Goal: Transaction & Acquisition: Purchase product/service

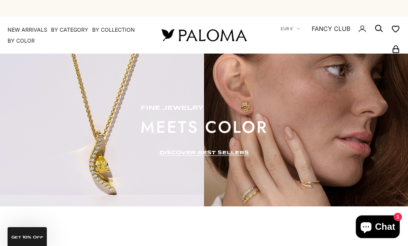
click at [71, 33] on summary "By Category" at bounding box center [69, 30] width 37 height 8
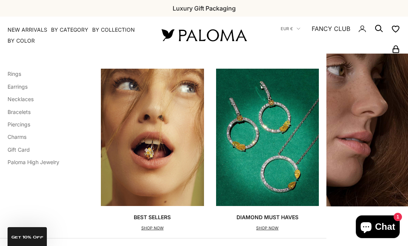
click at [11, 74] on link "Rings" at bounding box center [15, 74] width 14 height 6
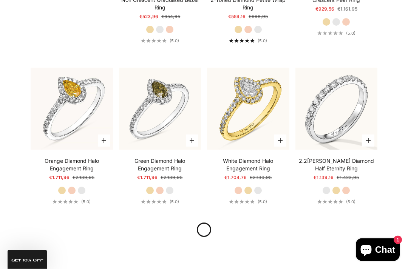
scroll to position [1280, 0]
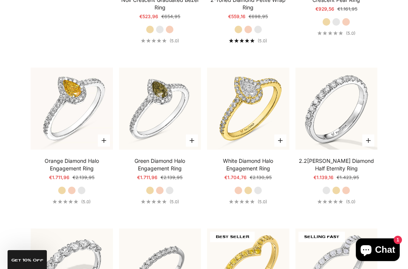
click at [340, 172] on link "2.2mm White Diamond Half Eternity Ring" at bounding box center [336, 164] width 82 height 15
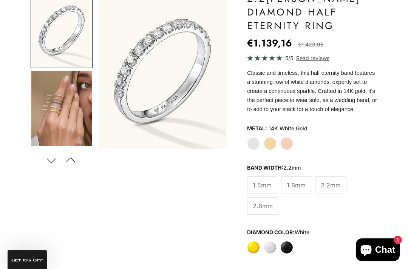
scroll to position [103, 0]
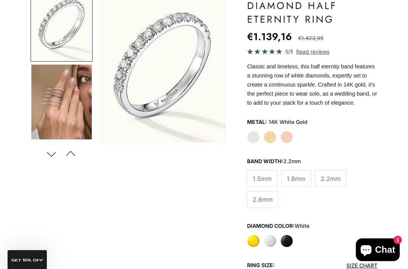
click at [261, 204] on span "2.6mm" at bounding box center [262, 199] width 20 height 10
click at [262, 192] on label "2.6mm" at bounding box center [262, 199] width 31 height 17
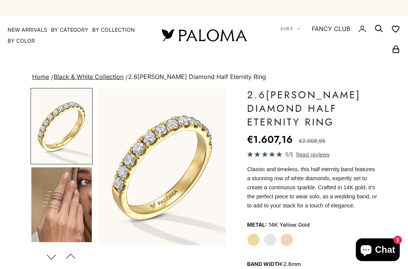
click at [270, 233] on label "White Gold" at bounding box center [269, 239] width 13 height 13
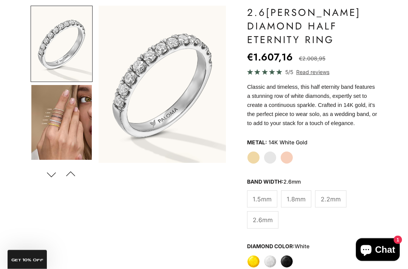
scroll to position [82, 0]
click at [52, 128] on img "Go to item 4" at bounding box center [61, 122] width 60 height 75
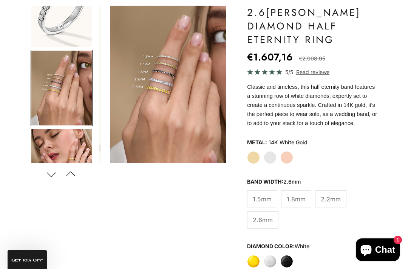
scroll to position [0, 136]
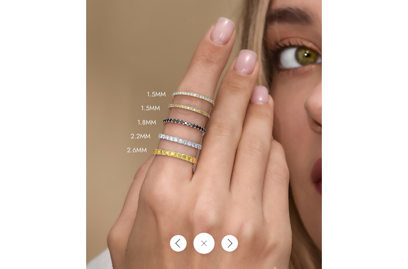
click at [45, 68] on div at bounding box center [204, 134] width 408 height 269
click at [373, 28] on div at bounding box center [204, 134] width 408 height 269
click at [374, 47] on div at bounding box center [204, 134] width 408 height 269
click at [29, 5] on div at bounding box center [204, 134] width 408 height 269
click at [194, 197] on img at bounding box center [203, 145] width 235 height 291
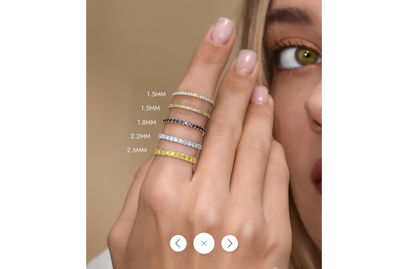
click at [211, 268] on img at bounding box center [203, 145] width 235 height 291
click at [205, 254] on button "Close gallery" at bounding box center [203, 242] width 21 height 21
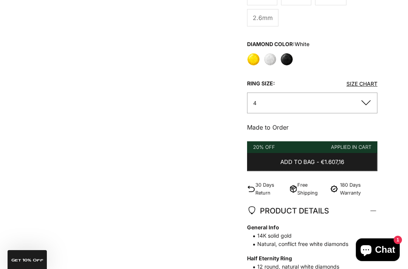
scroll to position [285, 0]
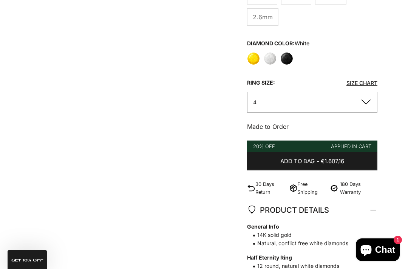
click at [263, 112] on button "4" at bounding box center [312, 102] width 130 height 21
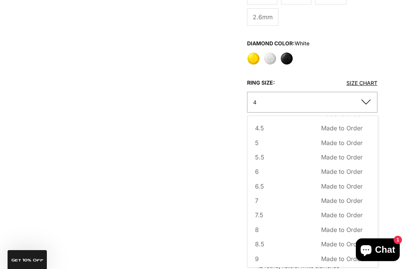
scroll to position [15, 0]
click at [258, 234] on span "8" at bounding box center [257, 230] width 4 height 10
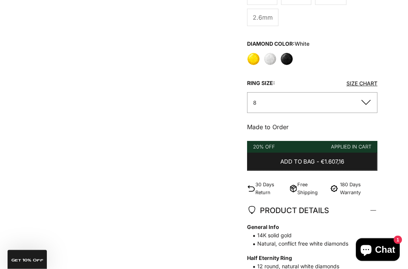
scroll to position [285, 0]
click at [362, 86] on link "Size Chart" at bounding box center [361, 83] width 31 height 6
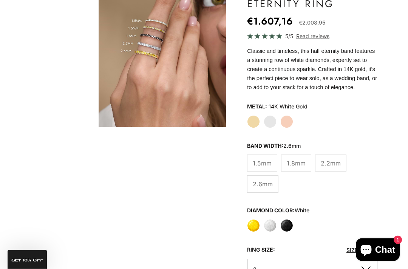
scroll to position [0, 0]
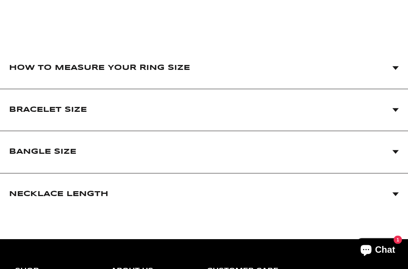
scroll to position [131, 0]
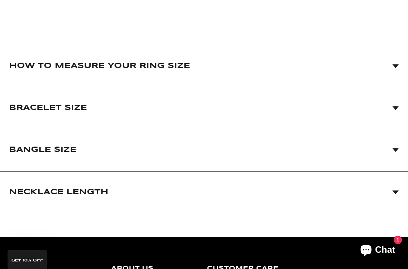
click at [27, 68] on span "How to Measure Your Ring Size" at bounding box center [99, 65] width 181 height 15
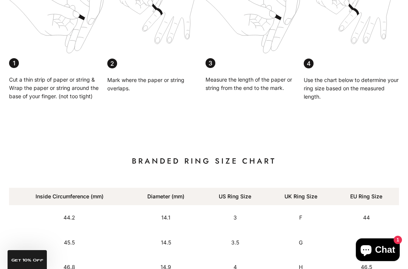
scroll to position [252, 0]
